Goal: Use online tool/utility: Utilize a website feature to perform a specific function

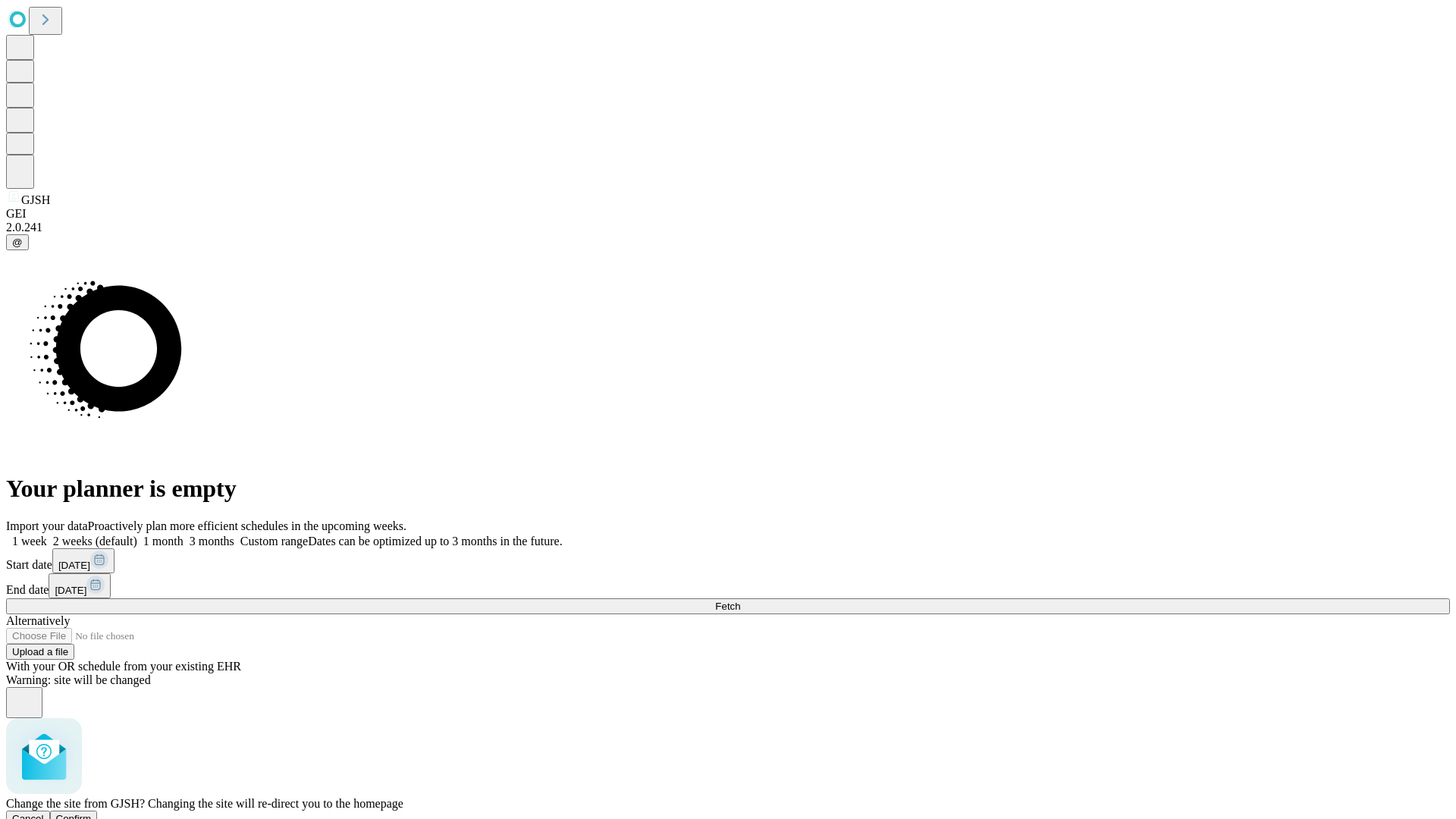
click at [92, 813] on span "Confirm" at bounding box center [74, 818] width 36 height 11
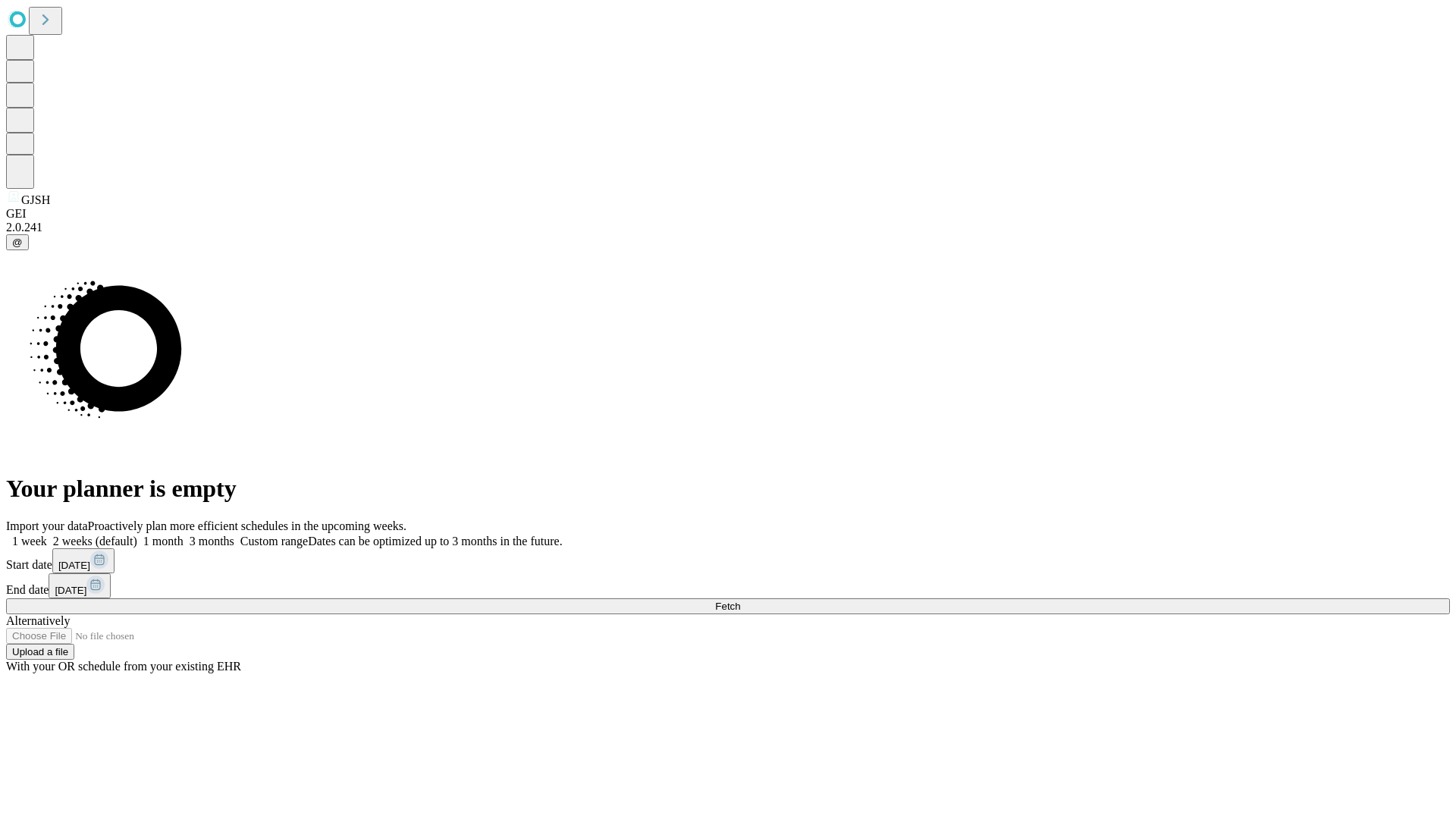
click at [137, 535] on label "2 weeks (default)" at bounding box center [92, 541] width 90 height 13
click at [740, 600] on span "Fetch" at bounding box center [727, 606] width 25 height 11
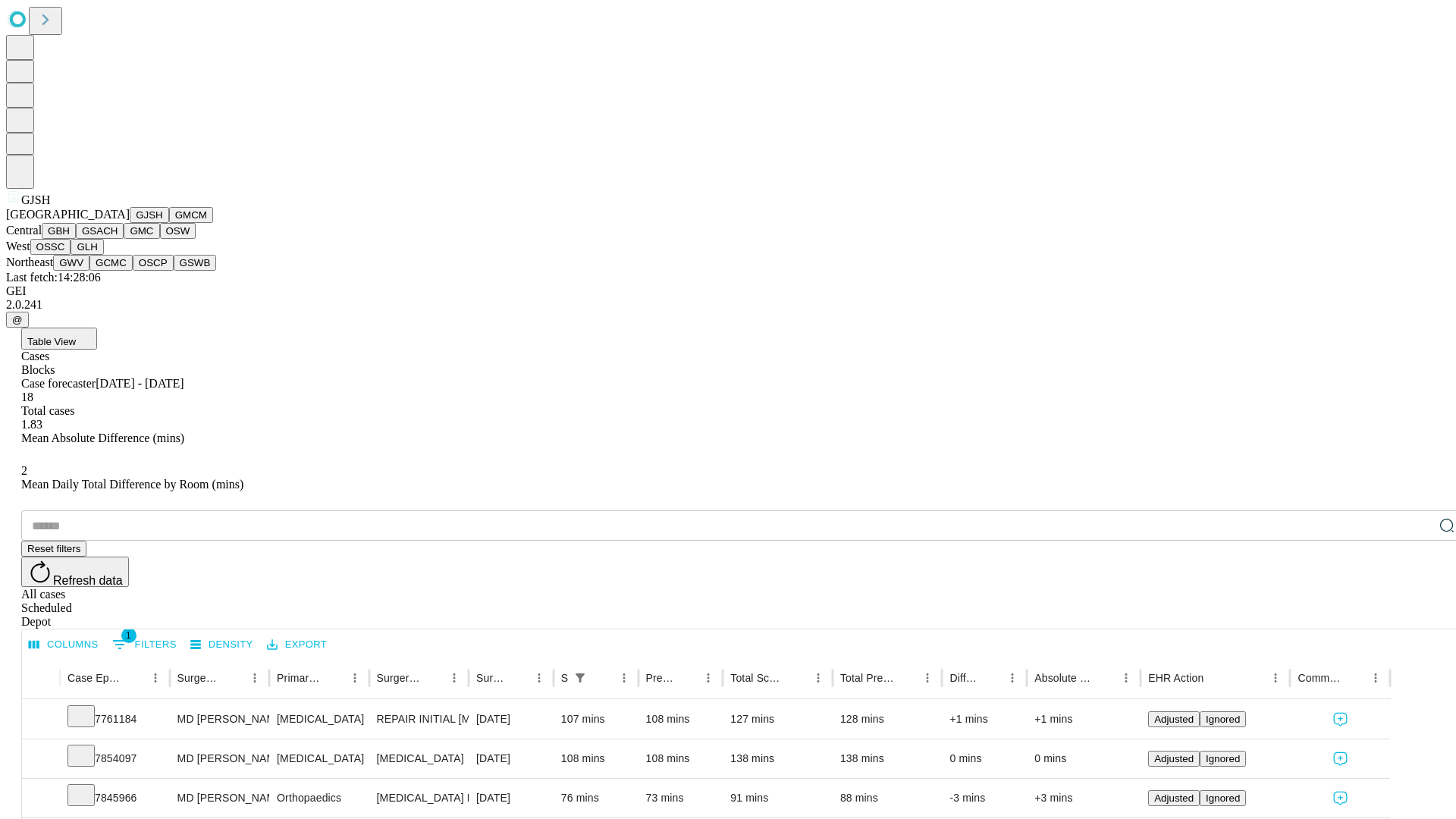
click at [169, 223] on button "GMCM" at bounding box center [191, 215] width 44 height 16
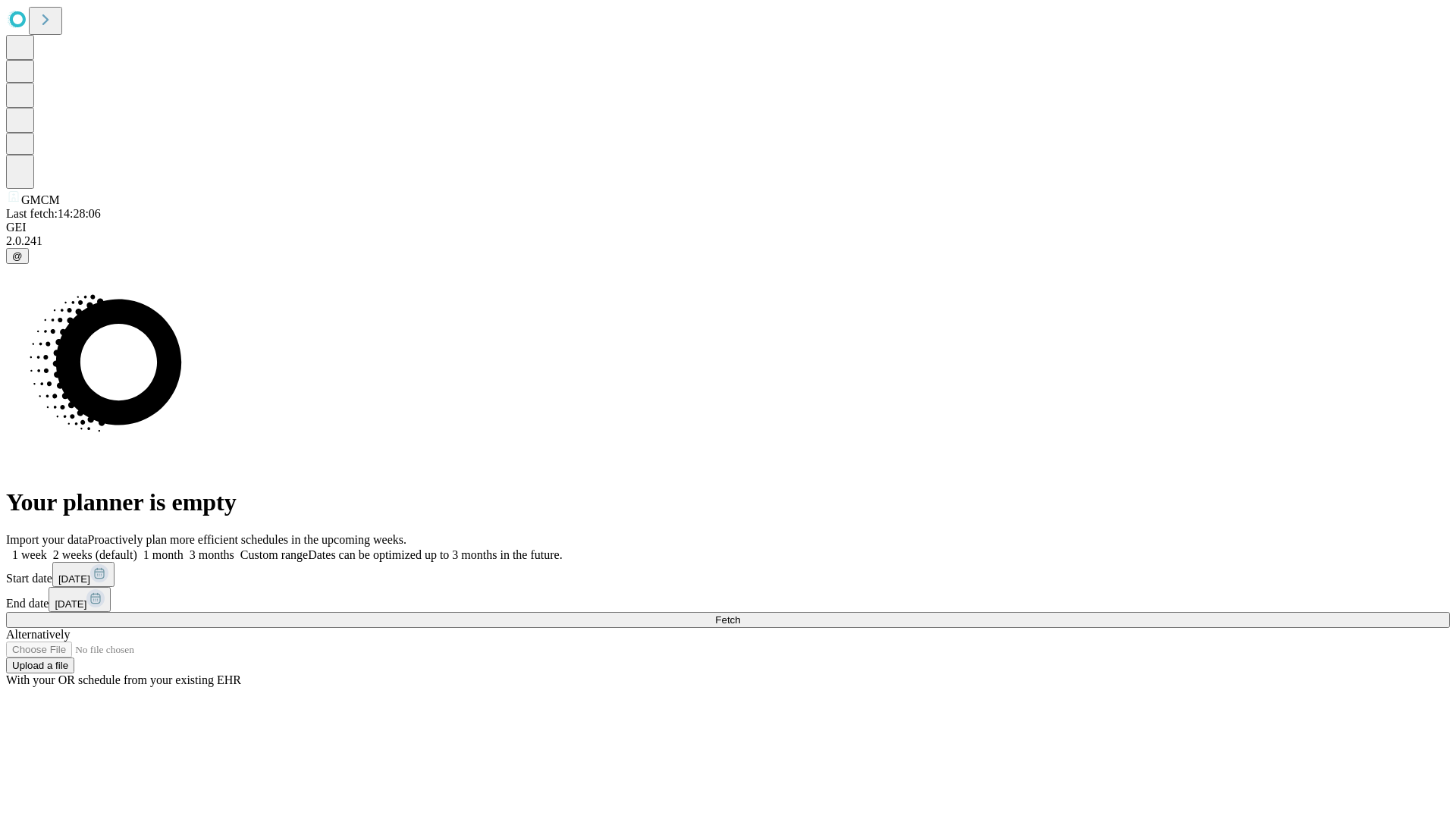
click at [137, 548] on label "2 weeks (default)" at bounding box center [92, 554] width 90 height 13
click at [740, 614] on span "Fetch" at bounding box center [727, 620] width 25 height 11
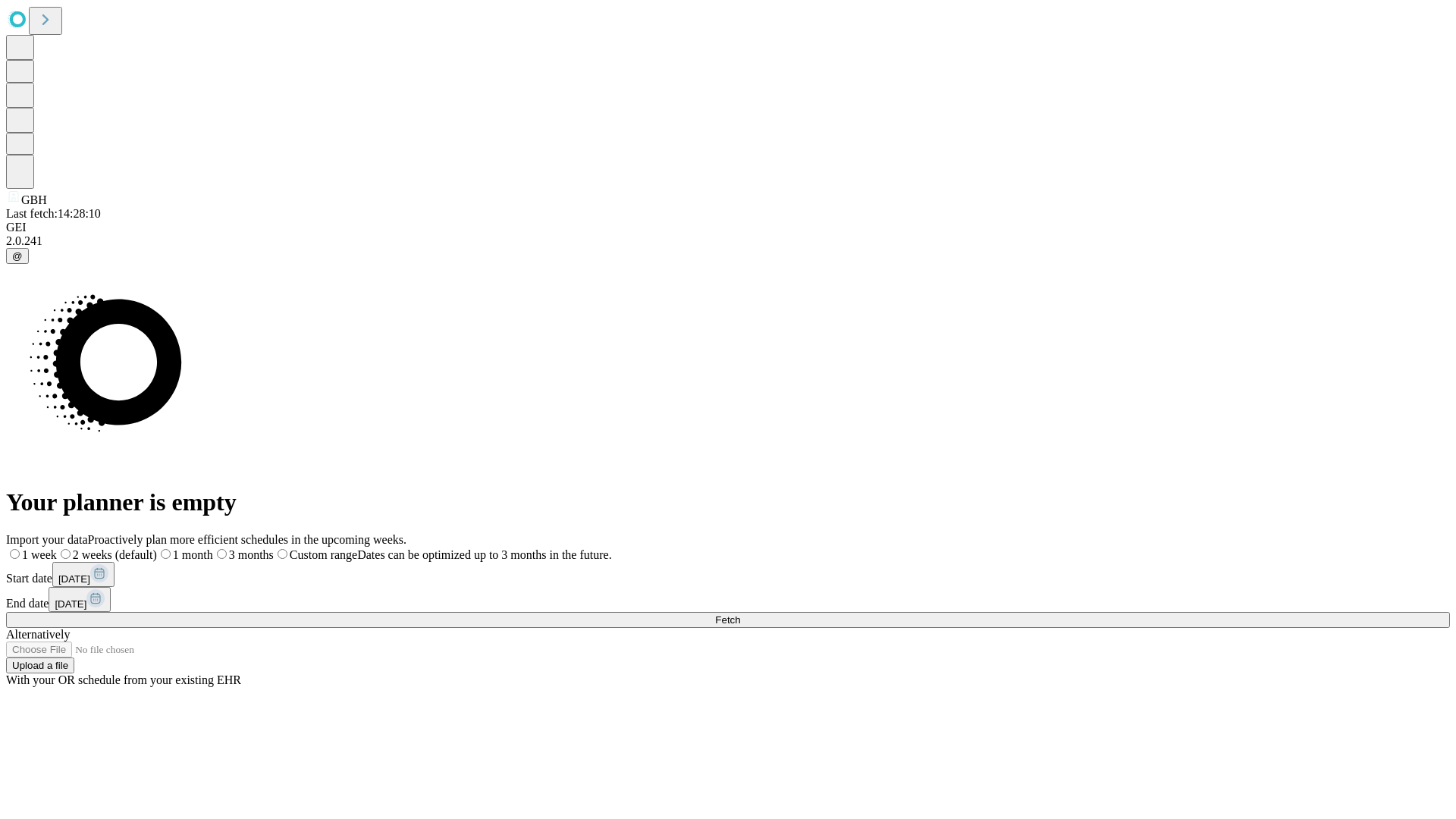
click at [157, 548] on label "2 weeks (default)" at bounding box center [107, 554] width 100 height 13
click at [740, 614] on span "Fetch" at bounding box center [727, 620] width 25 height 11
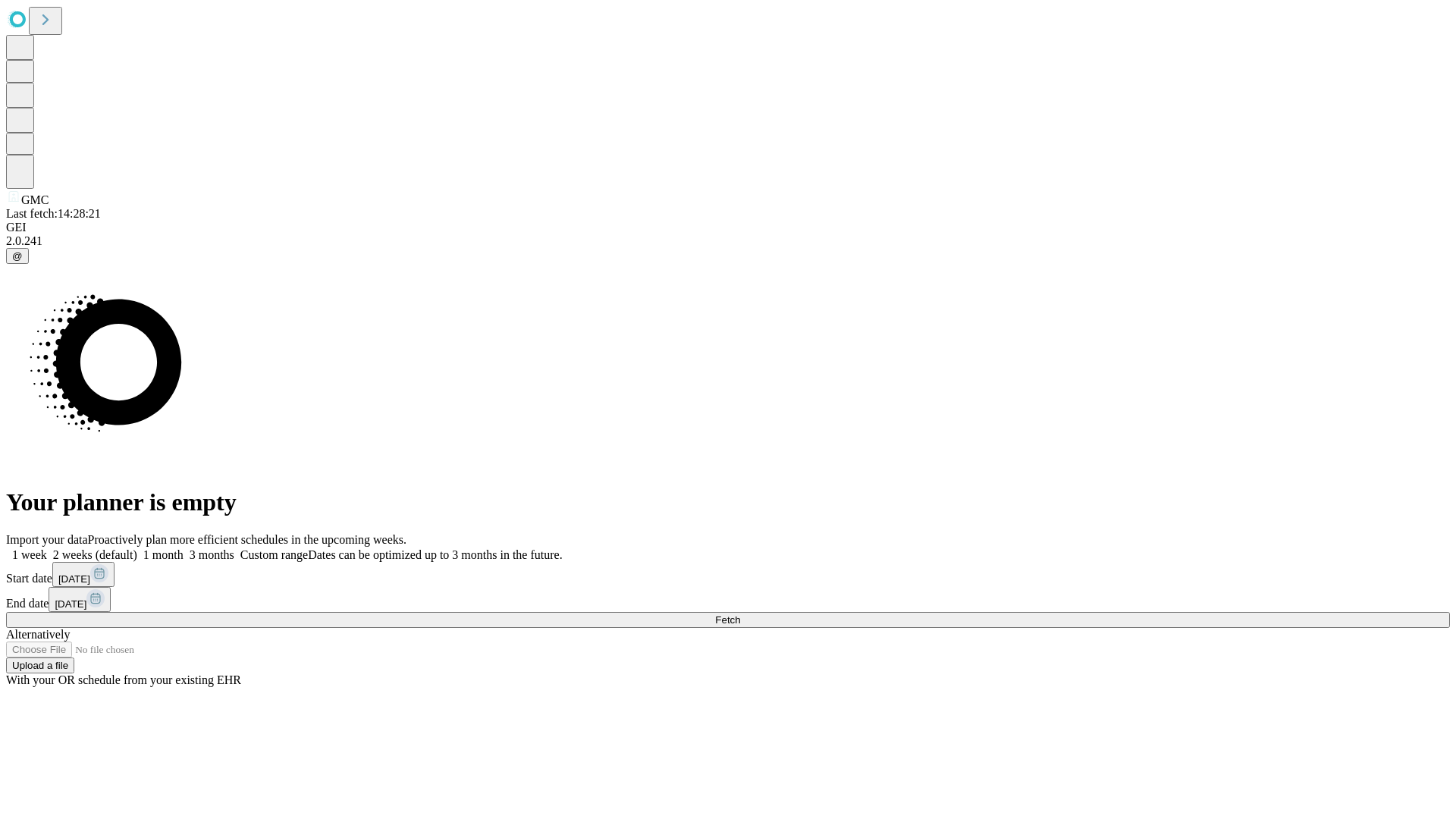
click at [137, 548] on label "2 weeks (default)" at bounding box center [92, 554] width 90 height 13
click at [740, 614] on span "Fetch" at bounding box center [727, 620] width 25 height 11
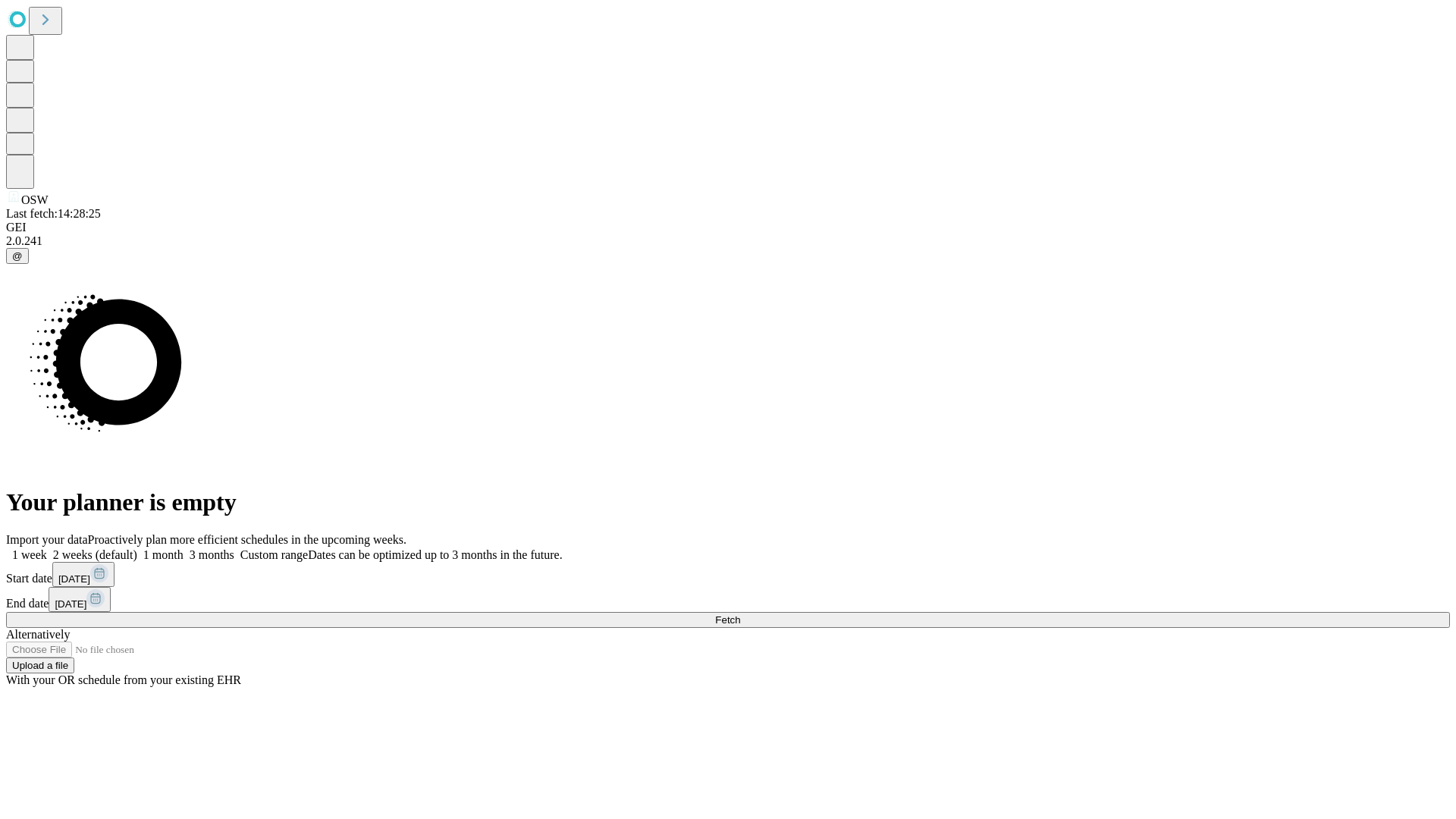
click at [137, 548] on label "2 weeks (default)" at bounding box center [92, 554] width 90 height 13
click at [740, 614] on span "Fetch" at bounding box center [727, 620] width 25 height 11
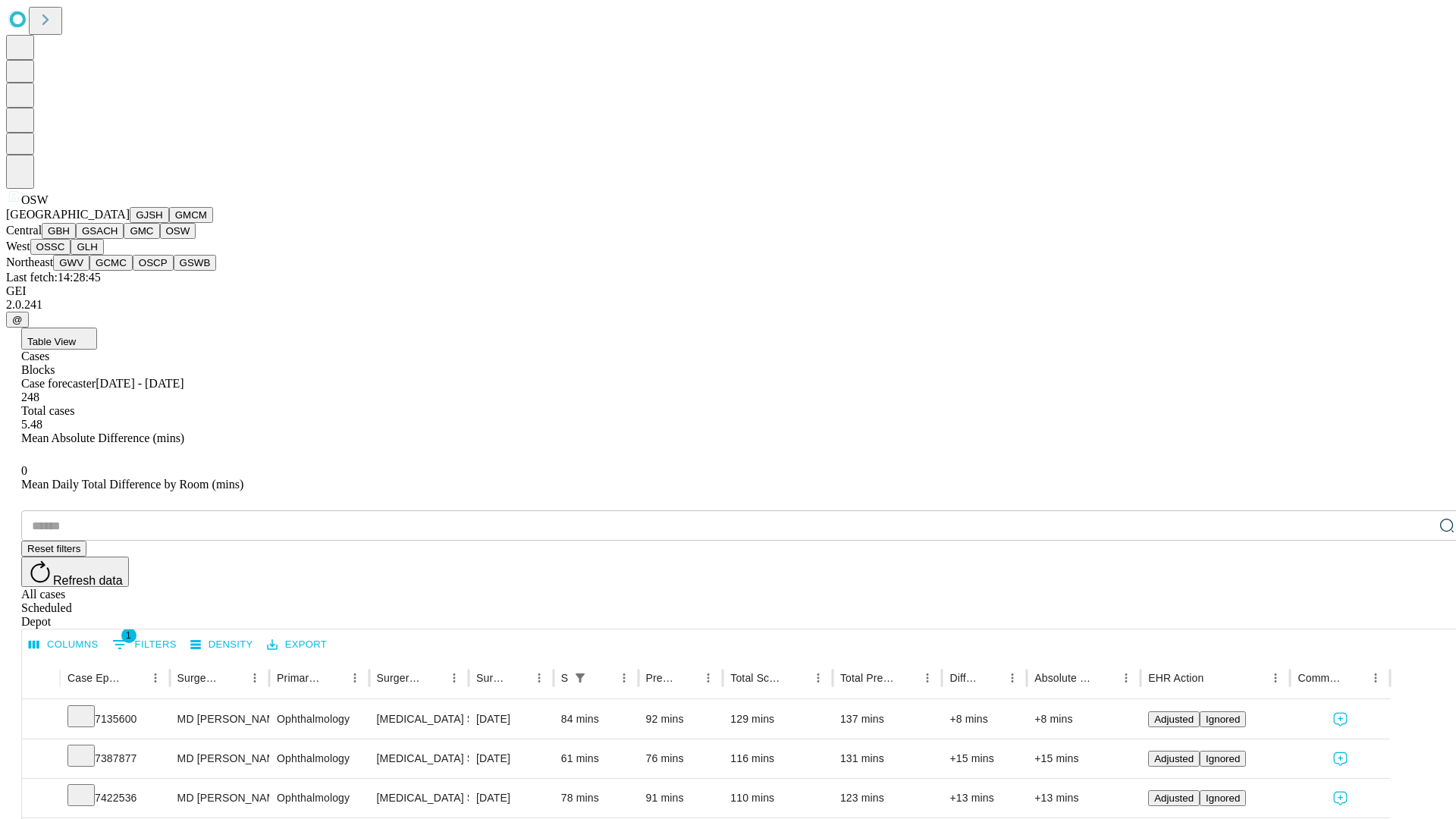
click at [71, 255] on button "OSSC" at bounding box center [51, 247] width 41 height 16
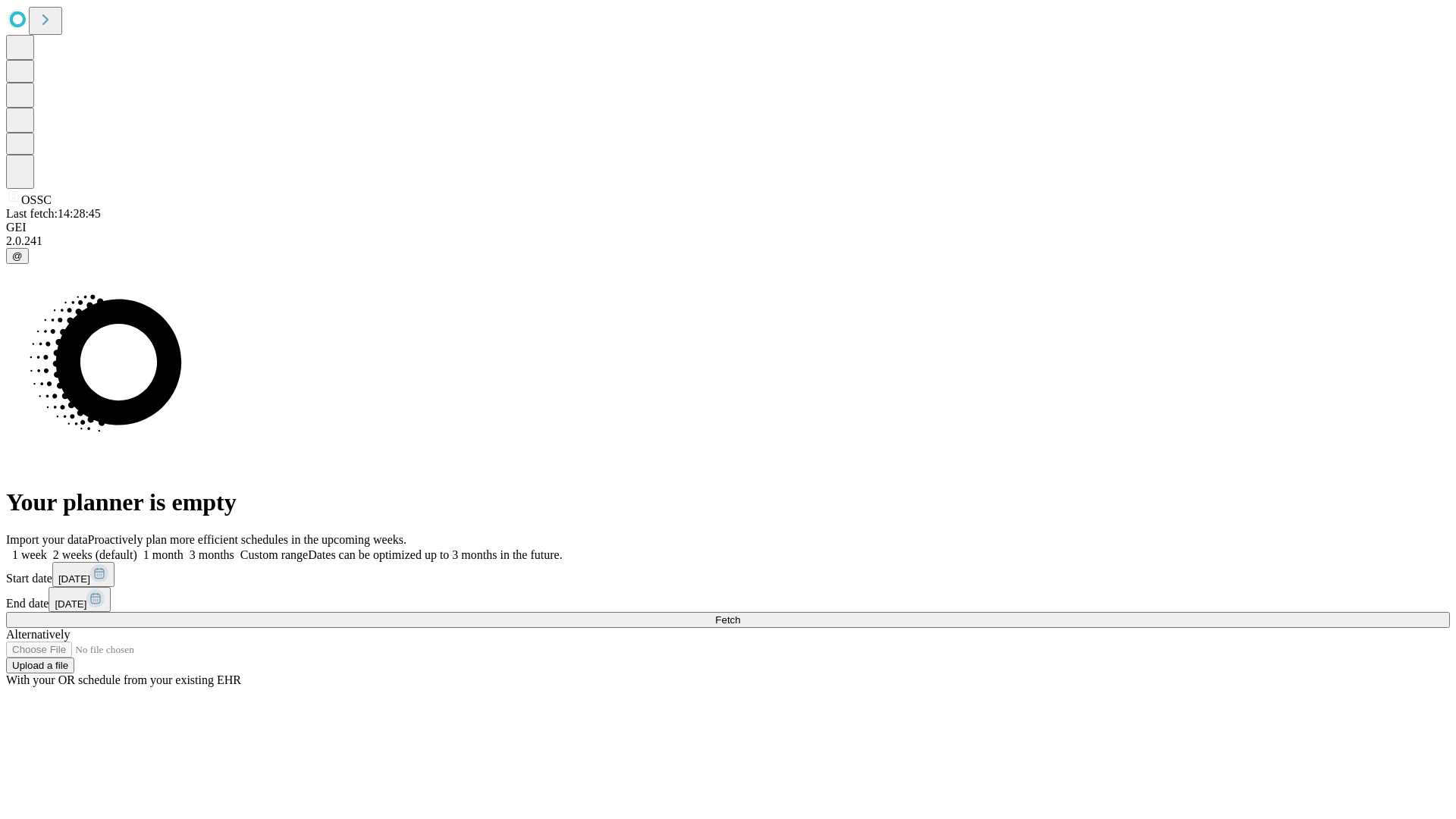
click at [137, 548] on label "2 weeks (default)" at bounding box center [92, 554] width 90 height 13
click at [740, 614] on span "Fetch" at bounding box center [727, 620] width 25 height 11
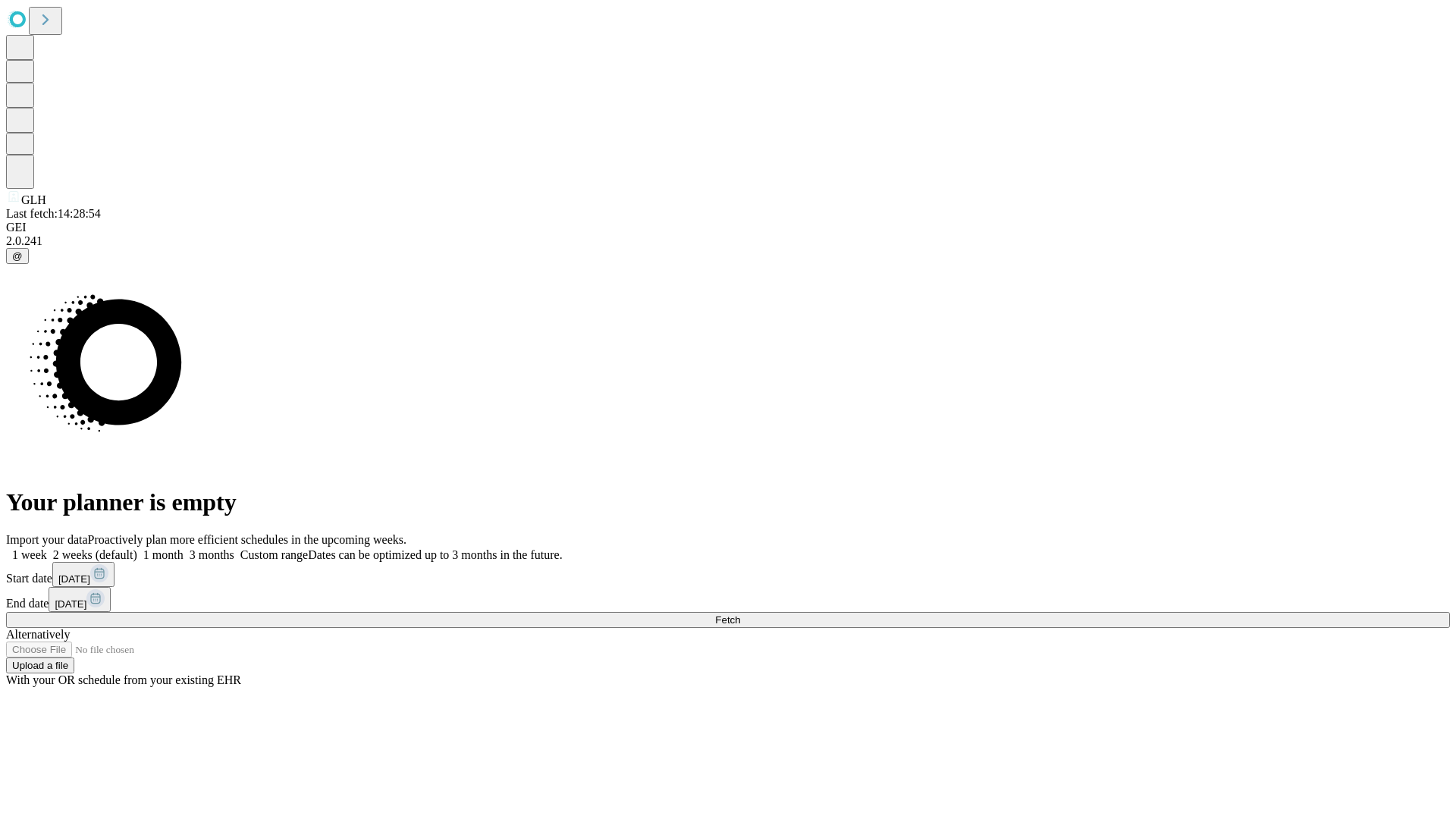
click at [137, 548] on label "2 weeks (default)" at bounding box center [92, 554] width 90 height 13
click at [740, 614] on span "Fetch" at bounding box center [727, 620] width 25 height 11
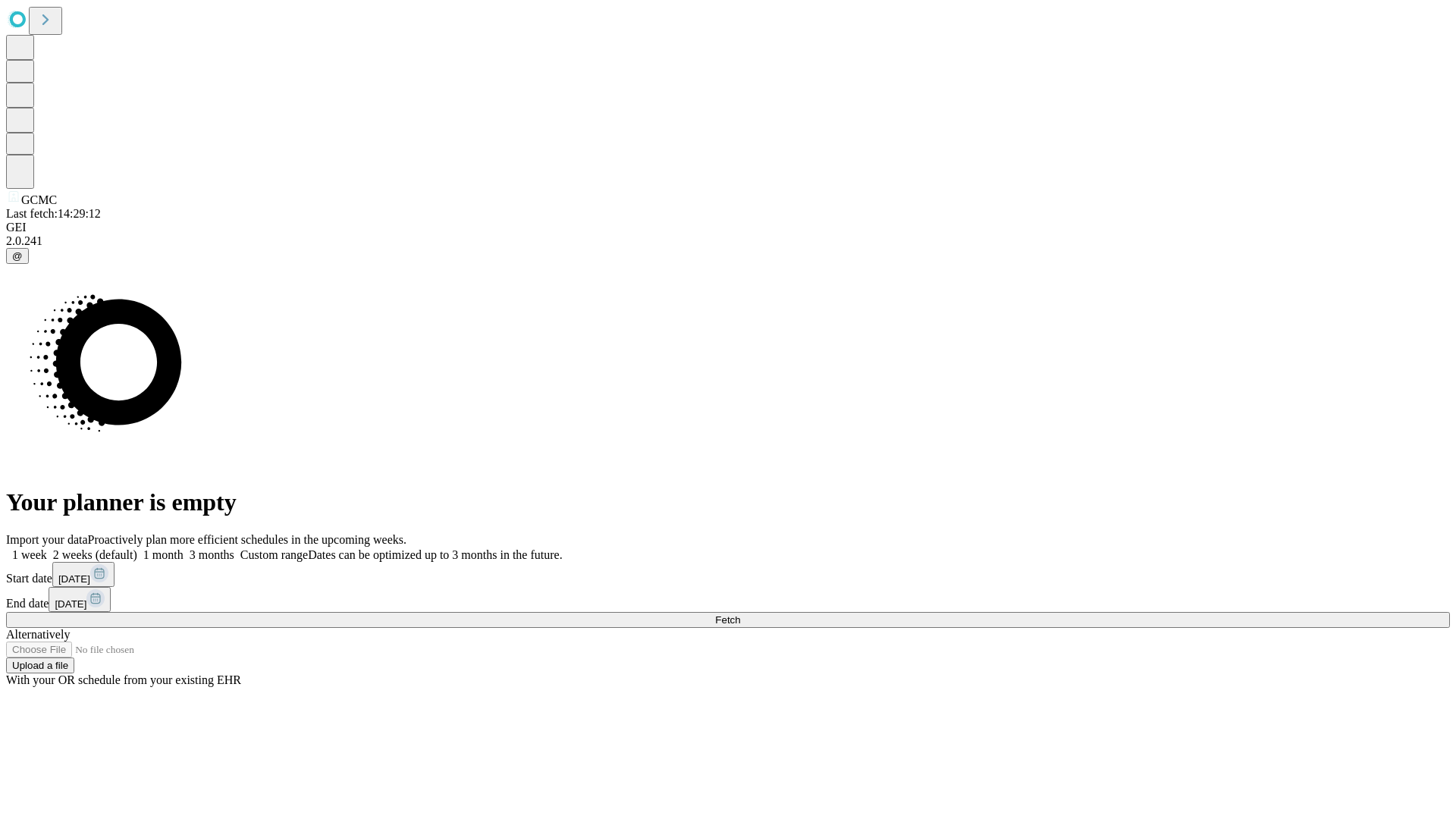
click at [740, 614] on span "Fetch" at bounding box center [727, 620] width 25 height 11
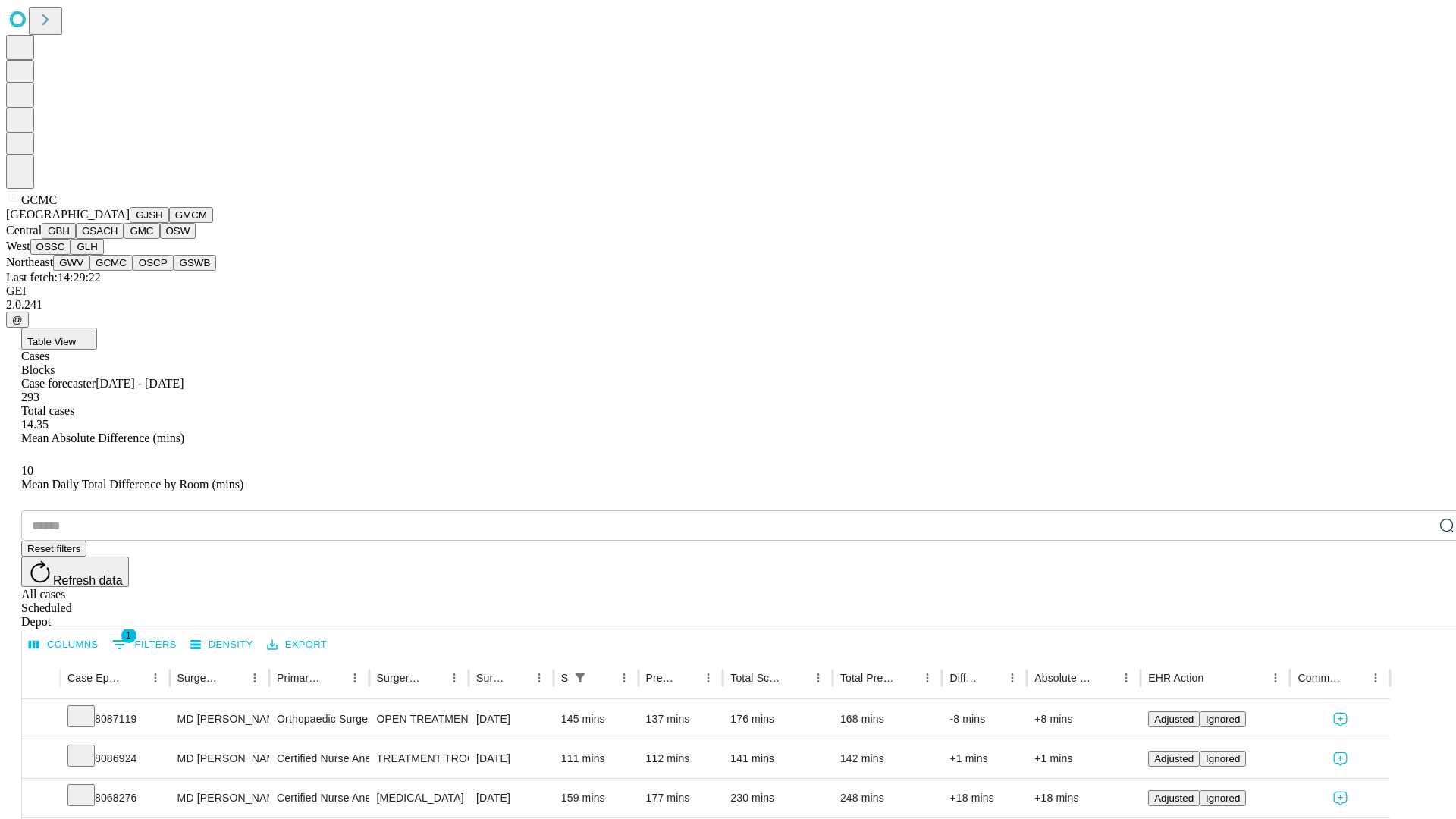
click at [133, 270] on button "OSCP" at bounding box center [153, 262] width 41 height 16
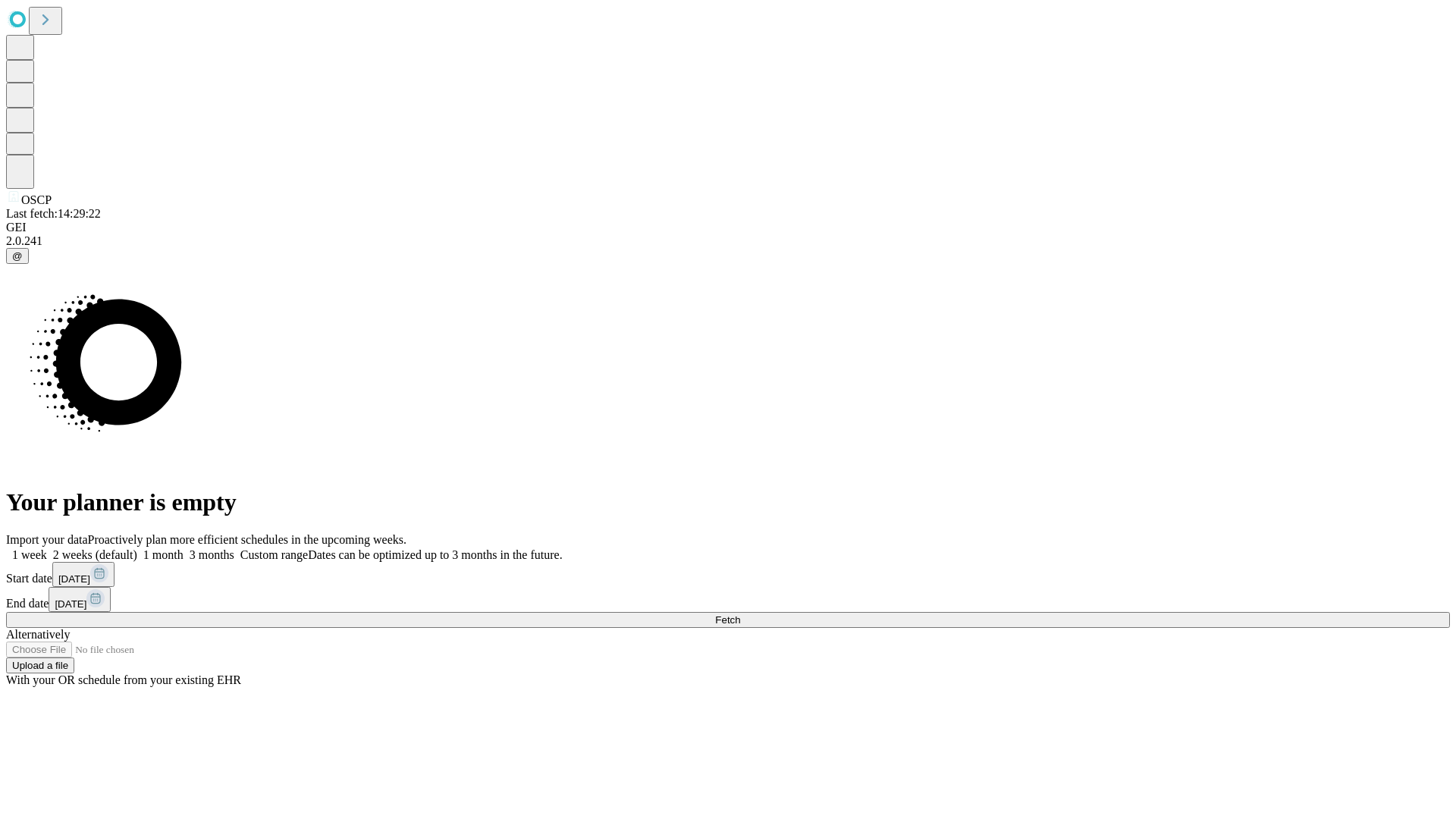
click at [137, 548] on label "2 weeks (default)" at bounding box center [92, 554] width 90 height 13
click at [740, 614] on span "Fetch" at bounding box center [727, 620] width 25 height 11
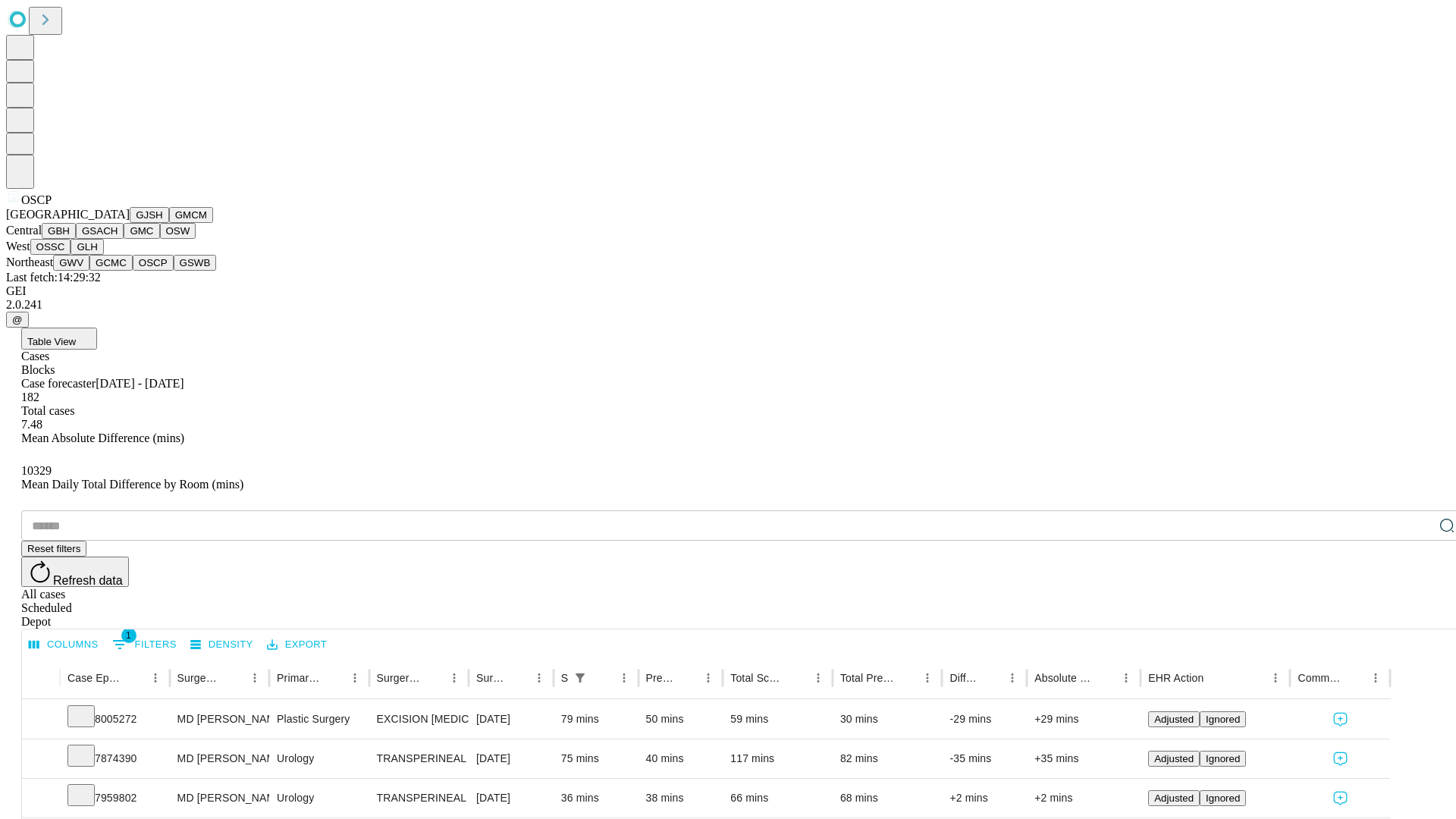
click at [173, 270] on button "GSWB" at bounding box center [194, 262] width 43 height 16
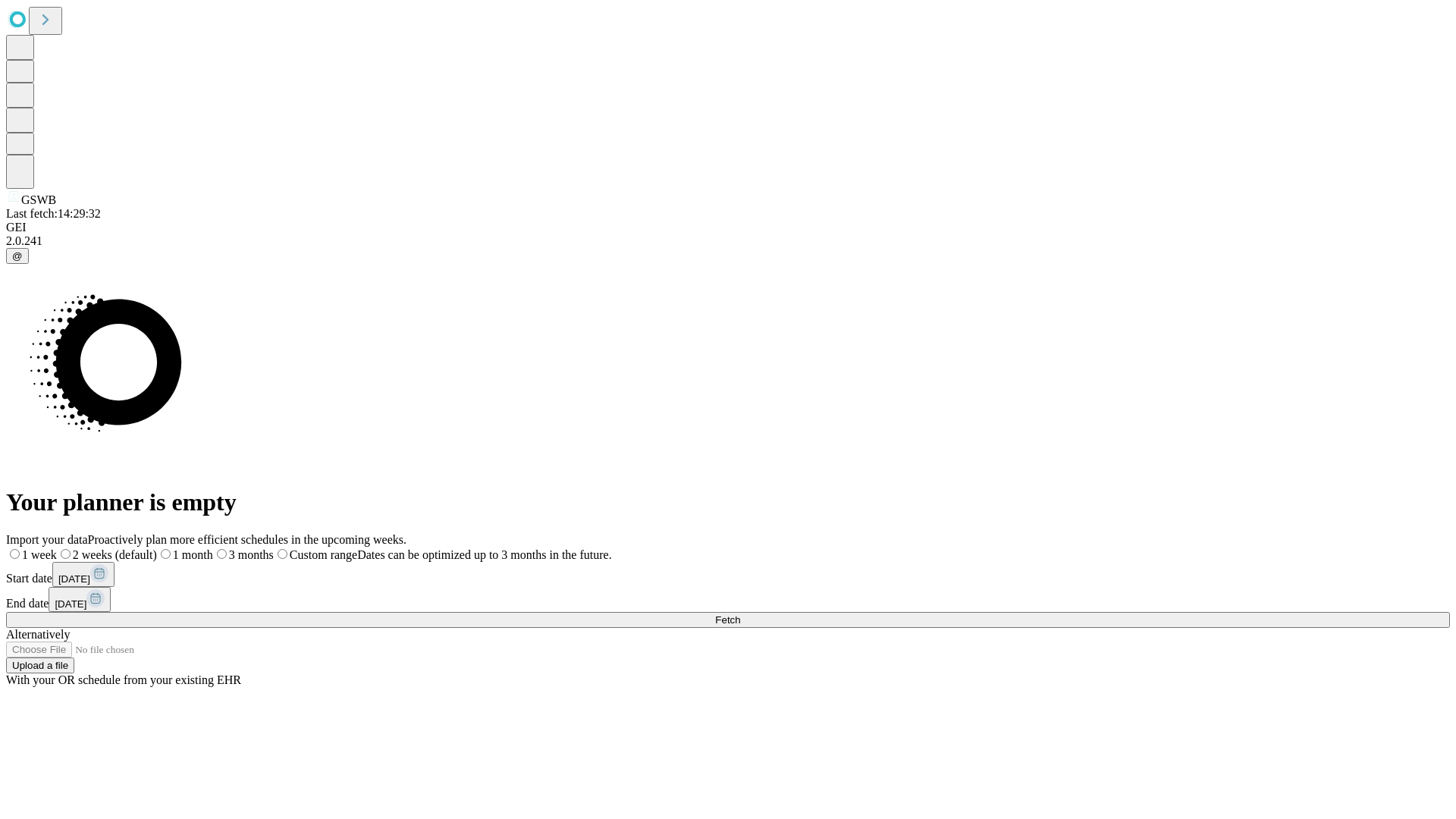
click at [157, 548] on label "2 weeks (default)" at bounding box center [107, 554] width 100 height 13
click at [740, 614] on span "Fetch" at bounding box center [727, 620] width 25 height 11
